Goal: Information Seeking & Learning: Learn about a topic

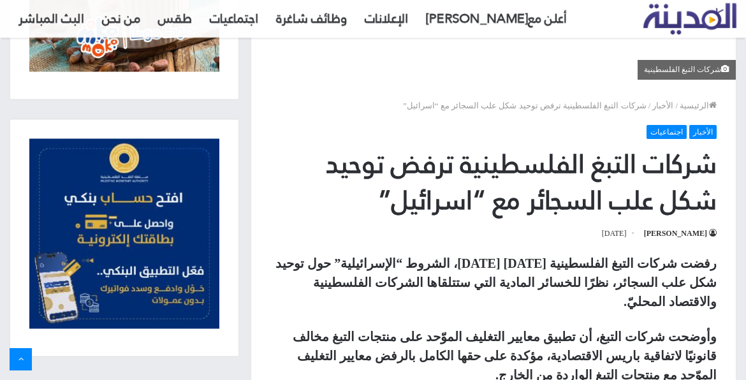
scroll to position [382, 0]
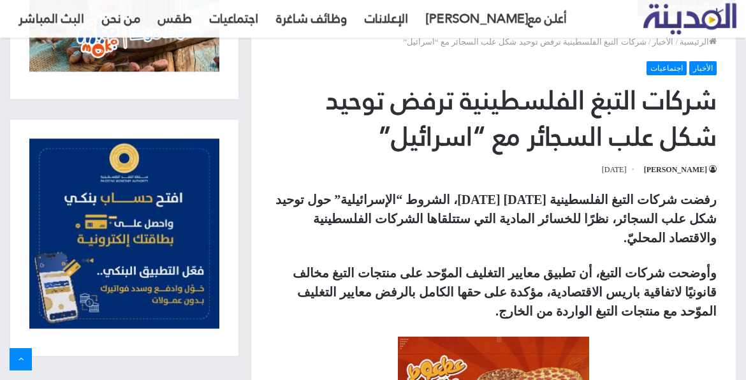
drag, startPoint x: 718, startPoint y: 126, endPoint x: 410, endPoint y: 163, distance: 310.7
drag, startPoint x: 410, startPoint y: 163, endPoint x: 421, endPoint y: 196, distance: 34.9
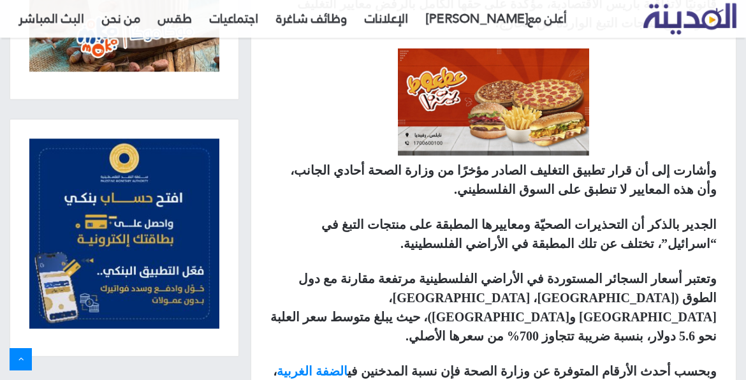
click at [421, 215] on p "الجدير بالذكر أن التحذيرات الصحيّة ومعاييرها المطبقة على منتجات التبغ في “اسرائ…" at bounding box center [493, 234] width 446 height 38
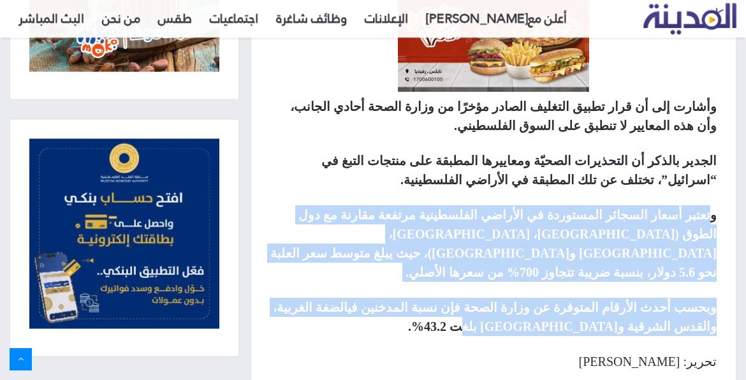
drag, startPoint x: 711, startPoint y: 175, endPoint x: 477, endPoint y: 277, distance: 254.6
click at [477, 277] on div "رفضت شركات التبغ الفلسطينية [DATE] [DATE]، الشروط “الإسرائيلية” حول توحيد شكل ع…" at bounding box center [493, 114] width 484 height 552
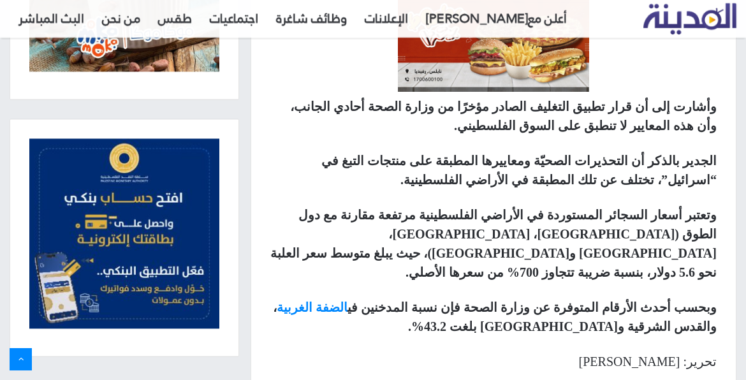
drag, startPoint x: 477, startPoint y: 277, endPoint x: 569, endPoint y: 290, distance: 92.1
click at [568, 290] on div "رفضت شركات التبغ الفلسطينية [DATE] [DATE]، الشروط “الإسرائيلية” حول توحيد شكل ع…" at bounding box center [493, 114] width 484 height 552
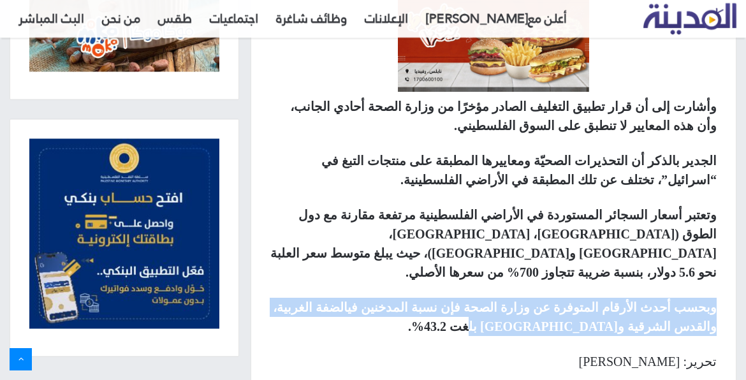
drag, startPoint x: 608, startPoint y: 270, endPoint x: 724, endPoint y: 247, distance: 118.4
click at [724, 247] on div "رفضت شركات التبغ الفلسطينية [DATE] [DATE]، الشروط “الإسرائيلية” حول توحيد شكل ع…" at bounding box center [493, 114] width 484 height 552
drag, startPoint x: 724, startPoint y: 247, endPoint x: 655, endPoint y: 259, distance: 69.3
click at [655, 298] on p "وبحسب أحدث الأرقام المتوفرة عن وزارة الصحة فإن نسبة المدخنين في الضفة الغربية ،…" at bounding box center [493, 317] width 446 height 38
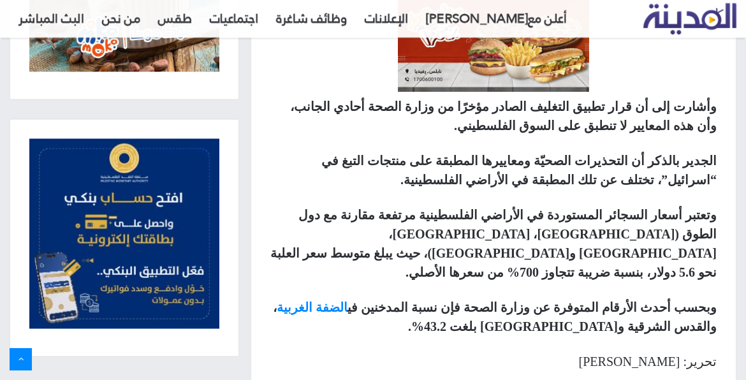
drag, startPoint x: 655, startPoint y: 259, endPoint x: 619, endPoint y: 266, distance: 37.1
click at [619, 300] on strong "وبحسب أحدث الأرقام المتوفرة عن وزارة الصحة فإن نسبة المدخنين في الضفة الغربية ،…" at bounding box center [495, 316] width 444 height 33
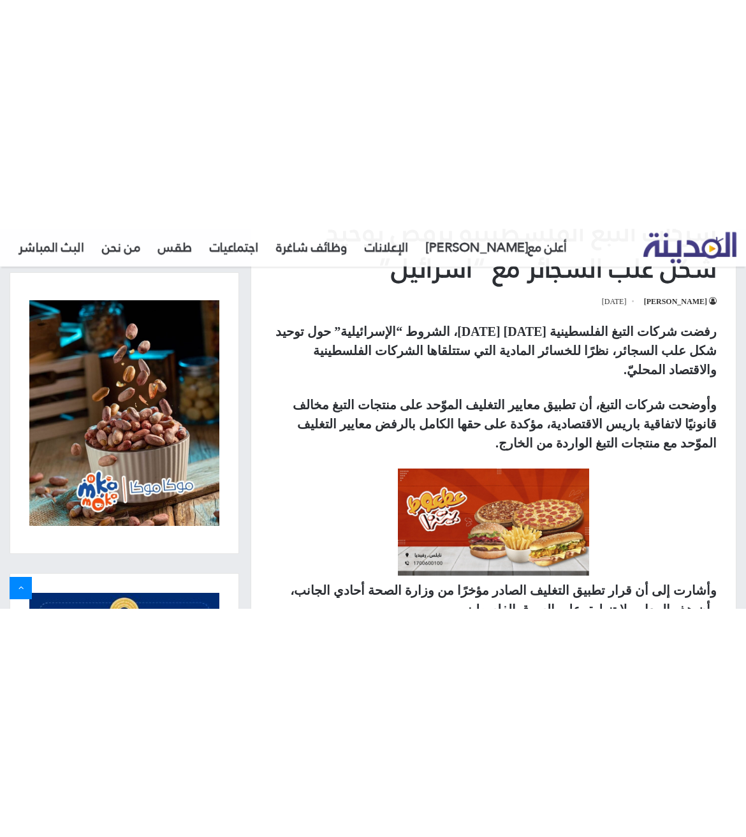
scroll to position [127, 0]
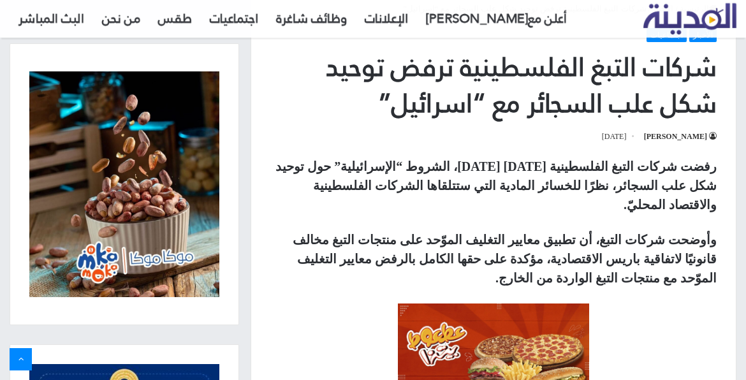
click at [619, 98] on h1 "شركات التبغ الفلسطينية ترفض توحيد شكل علب السجائر مع “اسرائيل”" at bounding box center [493, 85] width 446 height 73
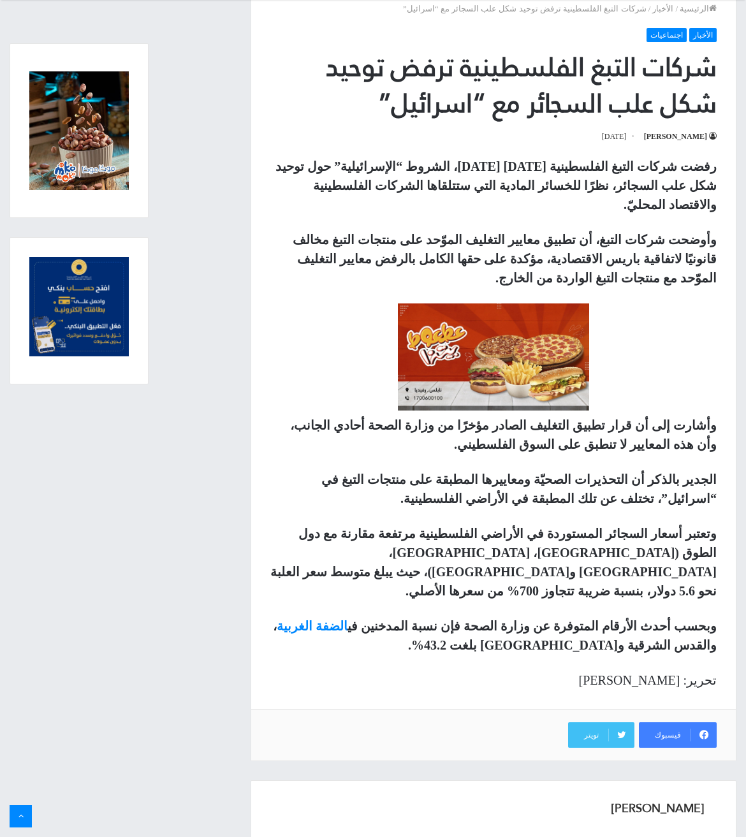
drag, startPoint x: 323, startPoint y: 123, endPoint x: 293, endPoint y: 110, distance: 33.1
click at [323, 122] on div "الأخبار اجتماعيات شركات التبغ الفلسطينية ترفض توحيد شكل علب السجائر مع “اسرائيل…" at bounding box center [493, 86] width 446 height 116
